Goal: Contribute content

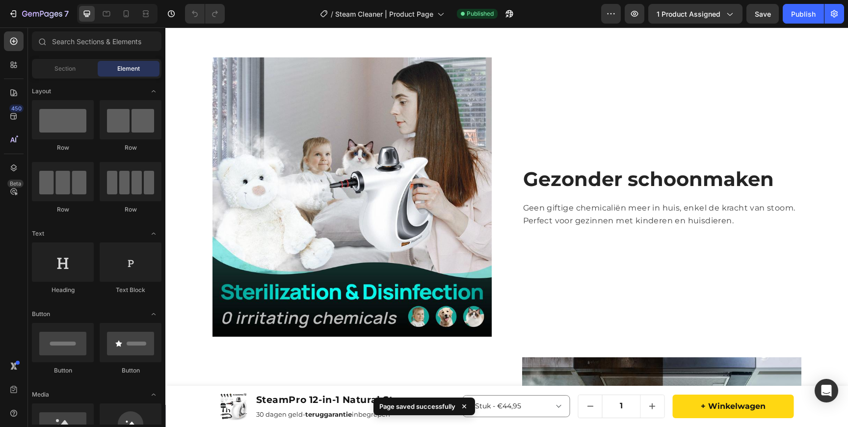
scroll to position [877, 0]
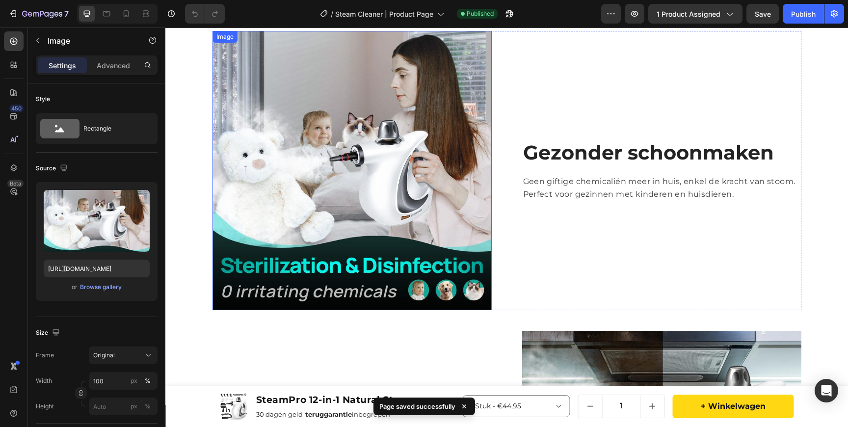
click at [402, 205] on img at bounding box center [351, 170] width 279 height 279
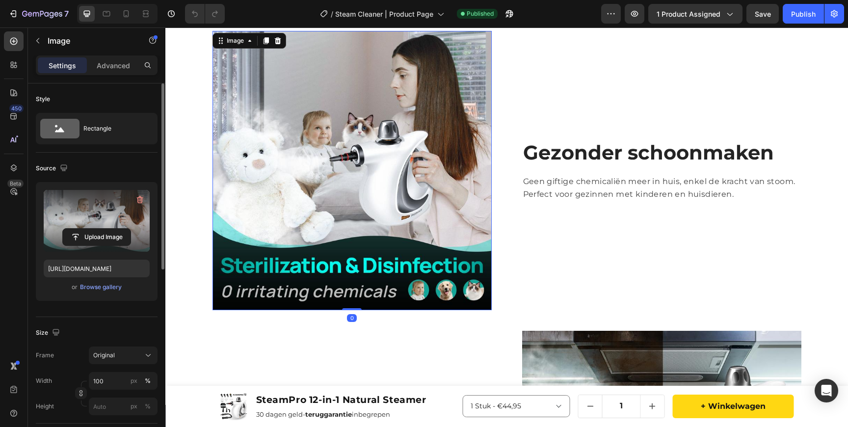
click at [99, 207] on label at bounding box center [97, 221] width 106 height 62
click at [99, 229] on input "file" at bounding box center [97, 237] width 68 height 17
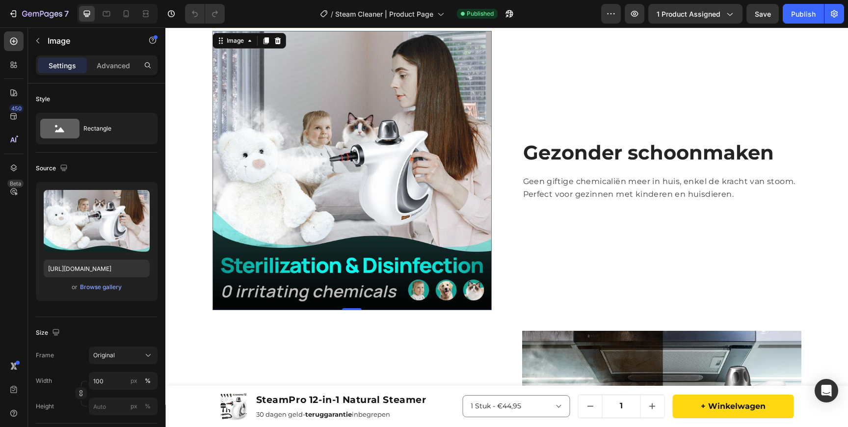
click at [386, 199] on img at bounding box center [351, 170] width 279 height 279
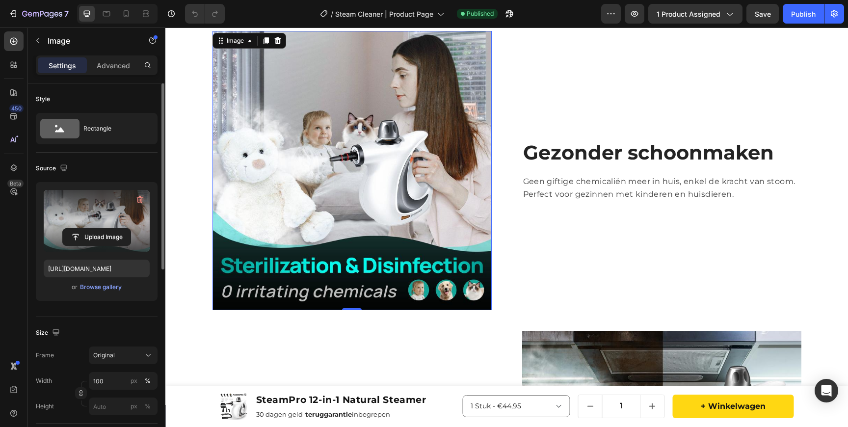
click at [106, 226] on label at bounding box center [97, 221] width 106 height 62
click at [106, 229] on input "file" at bounding box center [97, 237] width 68 height 17
click at [103, 217] on label at bounding box center [97, 221] width 106 height 62
click at [103, 229] on input "file" at bounding box center [97, 237] width 68 height 17
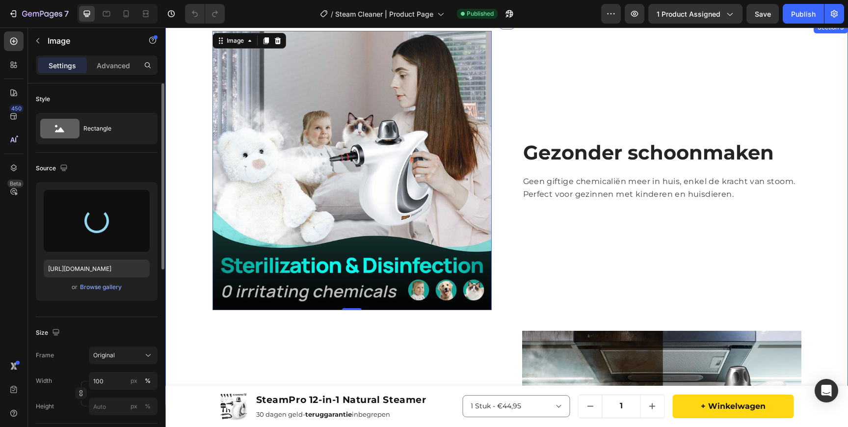
type input "[URL][DOMAIN_NAME]"
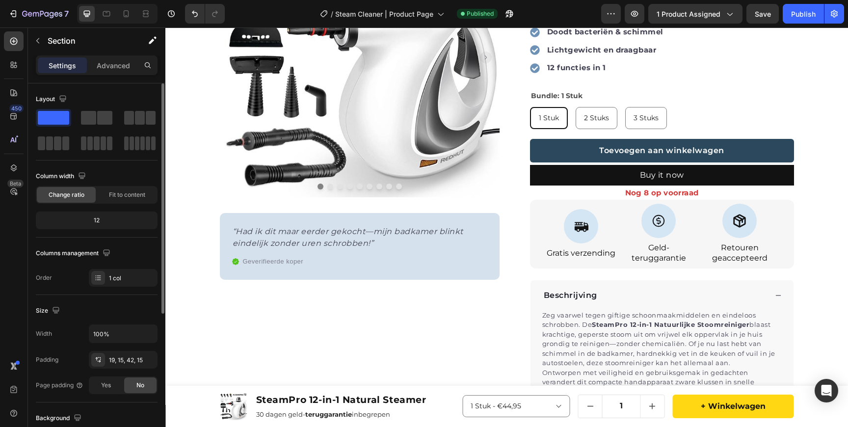
scroll to position [0, 0]
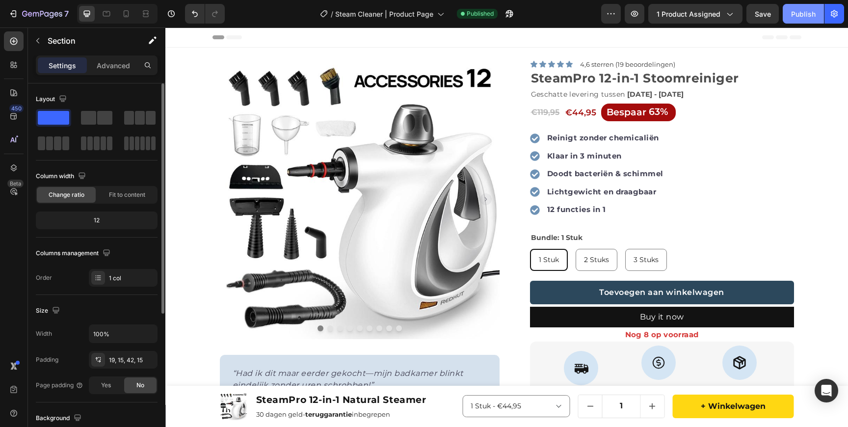
click at [807, 10] on div "Publish" at bounding box center [803, 14] width 25 height 10
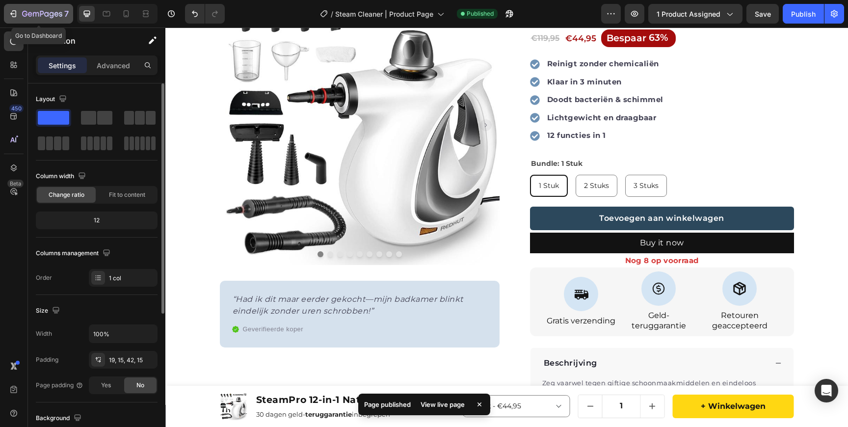
click at [51, 12] on icon "button" at bounding box center [52, 15] width 4 height 6
